Goal: Transaction & Acquisition: Purchase product/service

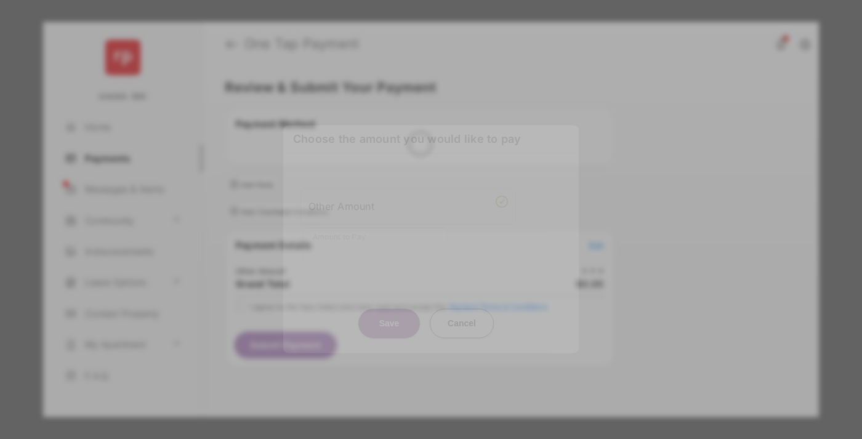
click at [408, 196] on div "Other Amount" at bounding box center [407, 206] width 199 height 21
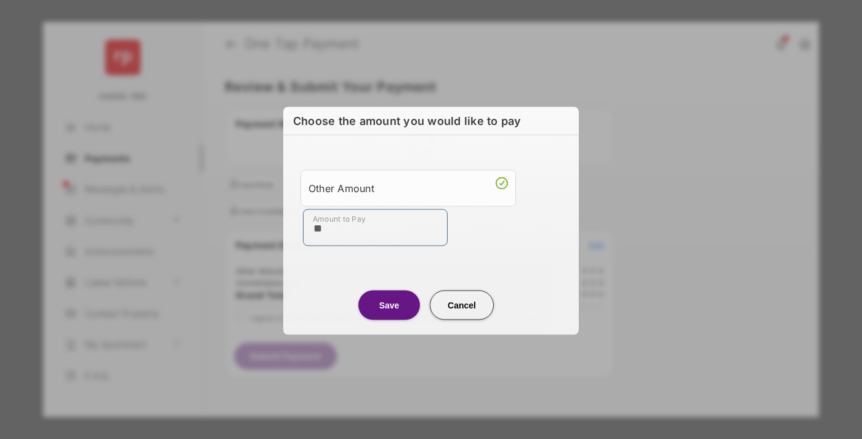
type input "**"
click at [389, 304] on button "Save" at bounding box center [389, 305] width 62 height 30
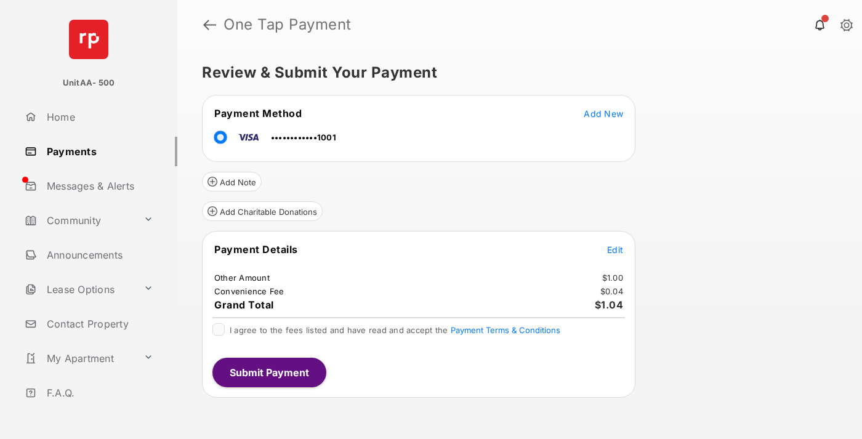
click at [615, 249] on span "Edit" at bounding box center [615, 249] width 16 height 10
click at [268, 372] on button "Submit Payment" at bounding box center [269, 373] width 114 height 30
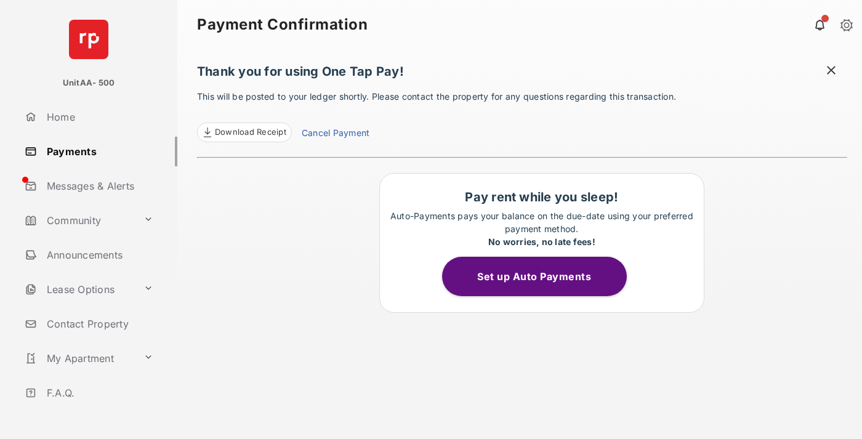
click at [96, 151] on link "Payments" at bounding box center [99, 152] width 158 height 30
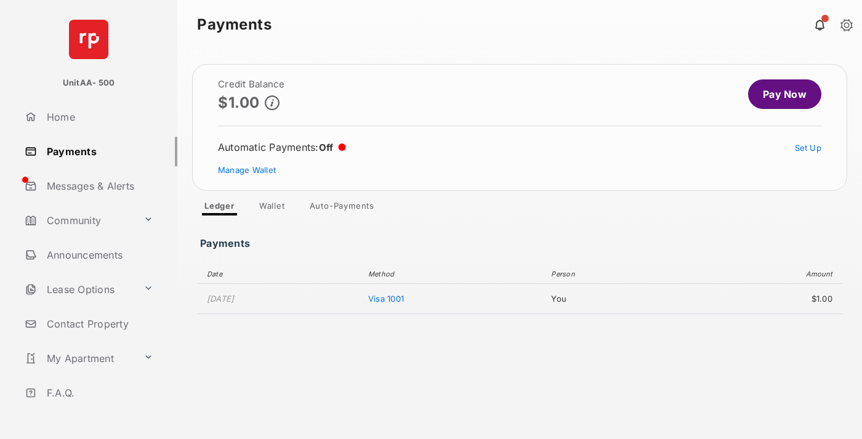
click at [779, 94] on link "Pay Now" at bounding box center [784, 94] width 73 height 30
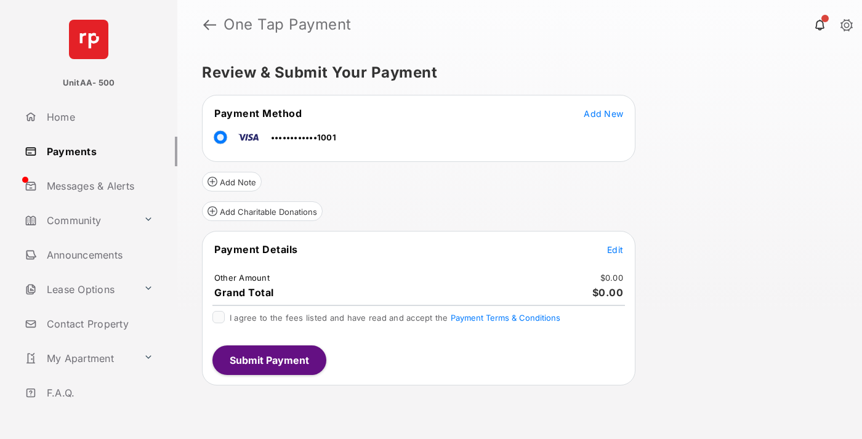
click at [615, 249] on span "Edit" at bounding box center [615, 249] width 16 height 10
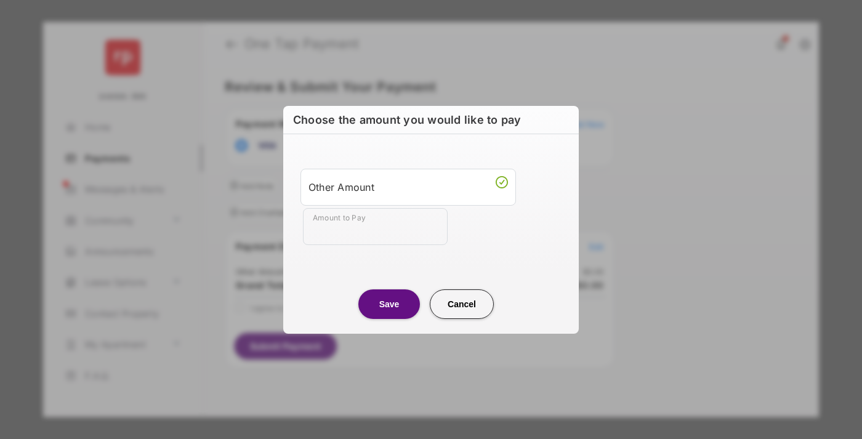
click at [408, 187] on div "Other Amount" at bounding box center [407, 186] width 199 height 21
type input "**"
click at [389, 304] on button "Save" at bounding box center [389, 304] width 62 height 30
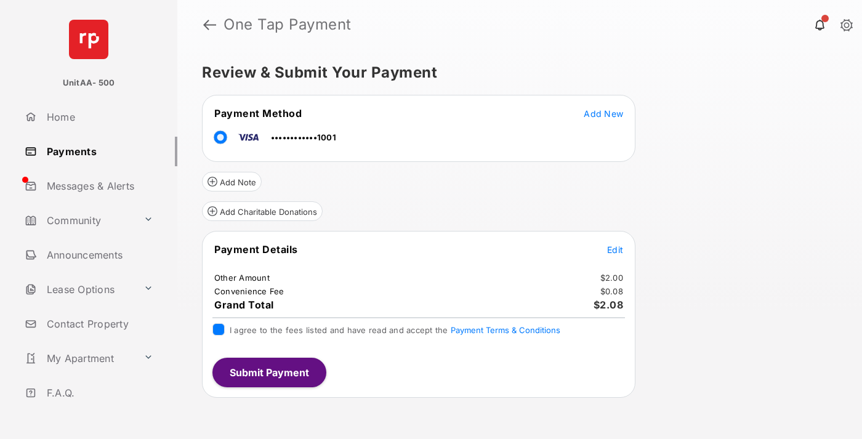
click at [268, 372] on button "Submit Payment" at bounding box center [269, 373] width 114 height 30
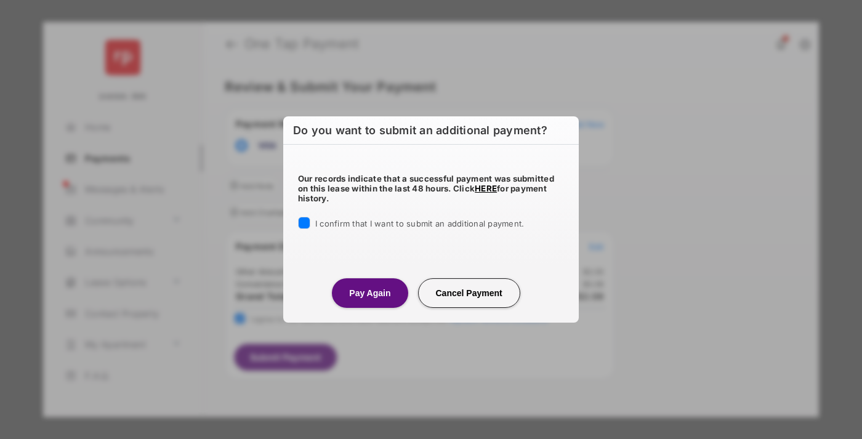
click at [369, 292] on button "Pay Again" at bounding box center [370, 293] width 76 height 30
